Goal: Task Accomplishment & Management: Complete application form

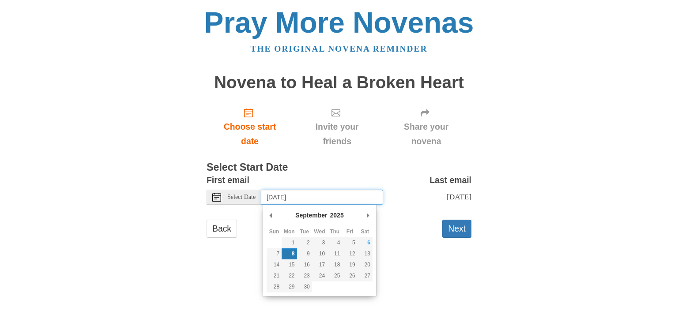
click at [279, 200] on input "Monday, September 8th" at bounding box center [322, 197] width 122 height 15
type input "Sunday, September 7th"
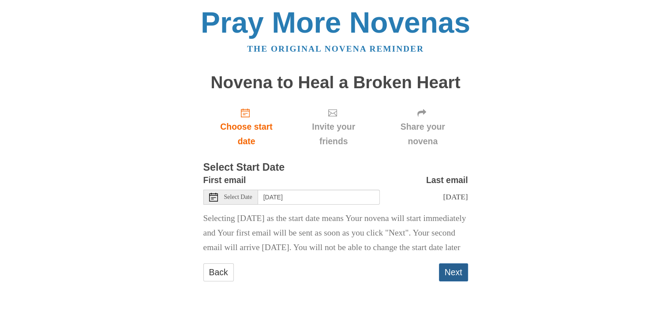
click at [451, 281] on button "Next" at bounding box center [453, 272] width 29 height 18
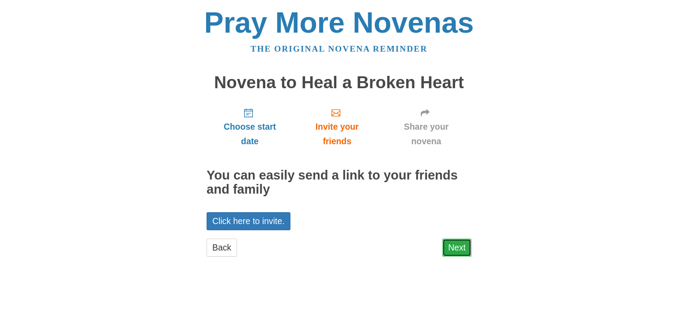
click at [455, 251] on link "Next" at bounding box center [456, 248] width 29 height 18
